Goal: Find specific page/section: Find specific page/section

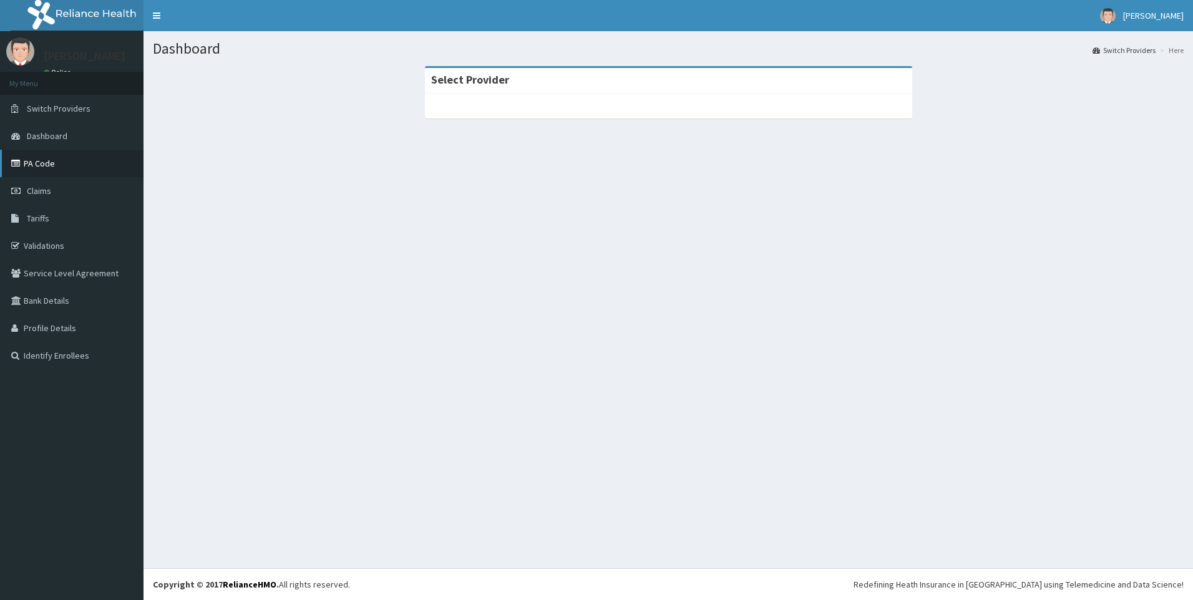
click at [41, 156] on link "PA Code" at bounding box center [72, 163] width 144 height 27
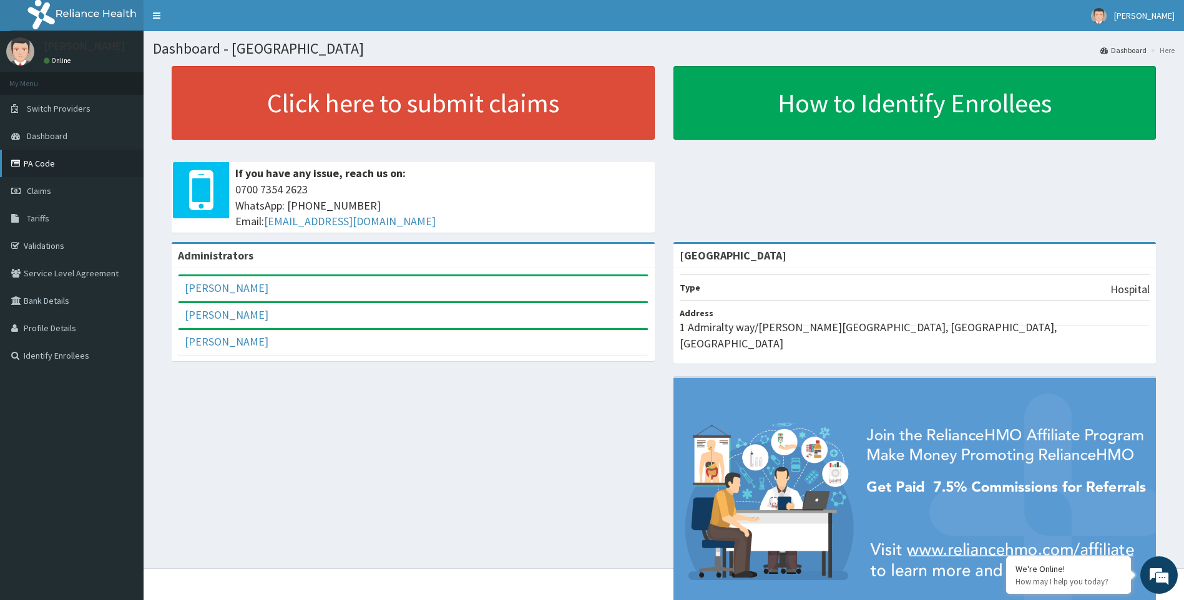
click at [51, 169] on link "PA Code" at bounding box center [72, 163] width 144 height 27
